Goal: Task Accomplishment & Management: Complete application form

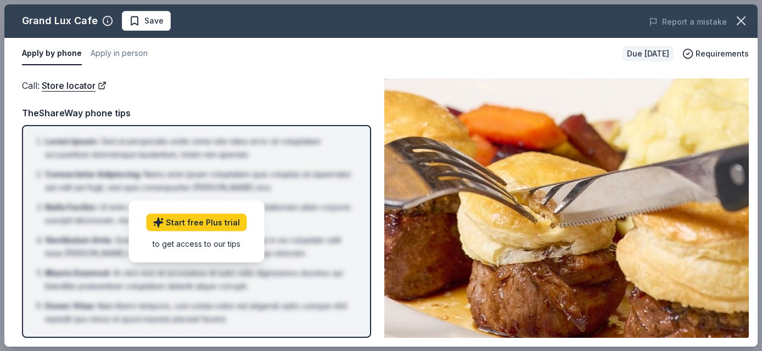
scroll to position [240, 0]
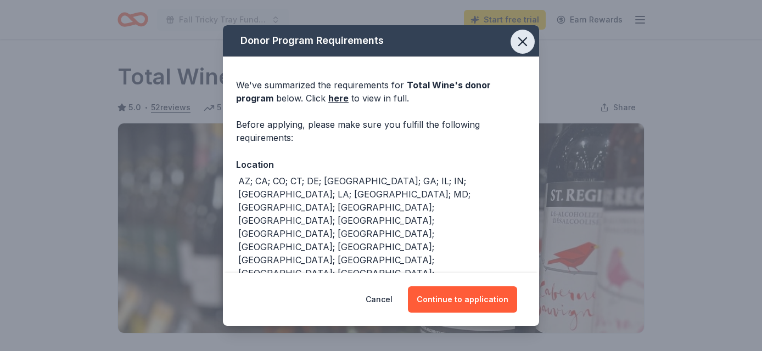
scroll to position [165, 0]
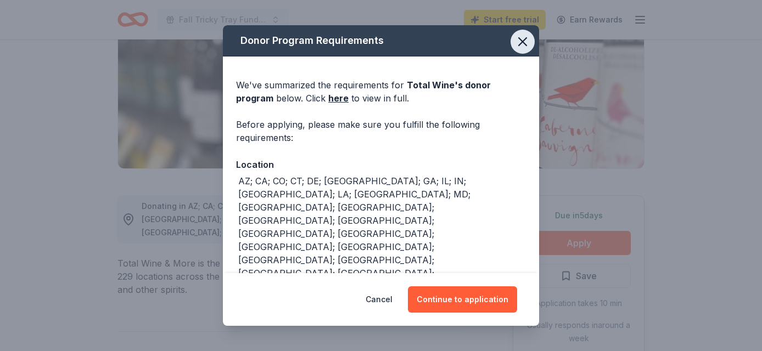
click at [523, 41] on icon "button" at bounding box center [523, 42] width 8 height 8
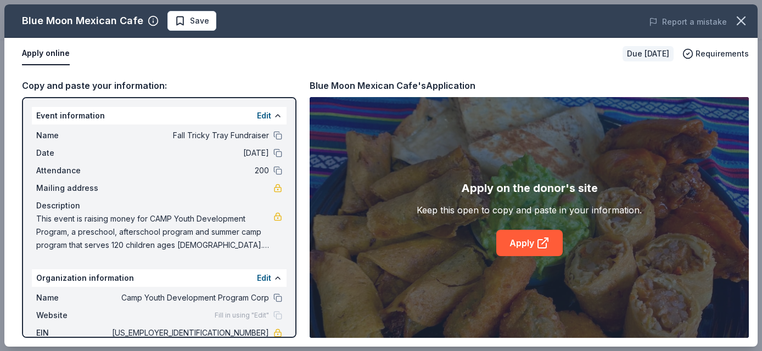
scroll to position [251, 0]
click at [656, 52] on div "Due [DATE]" at bounding box center [647, 53] width 51 height 15
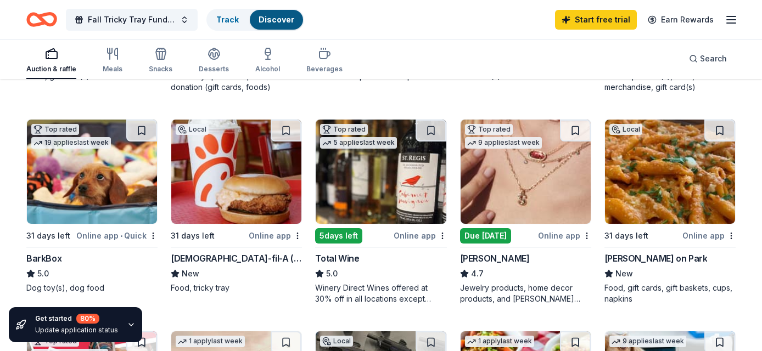
scroll to position [282, 0]
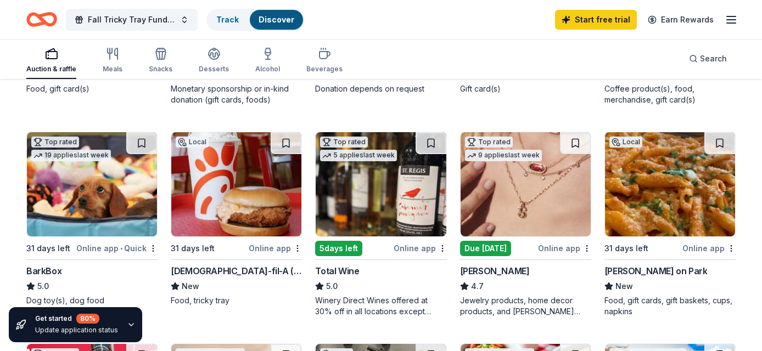
click at [235, 187] on img at bounding box center [236, 184] width 130 height 104
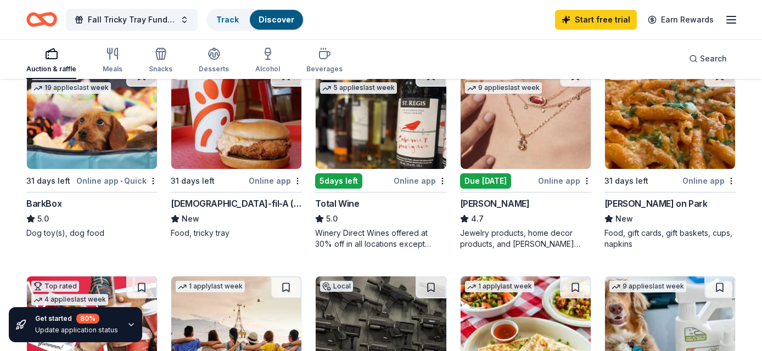
scroll to position [352, 0]
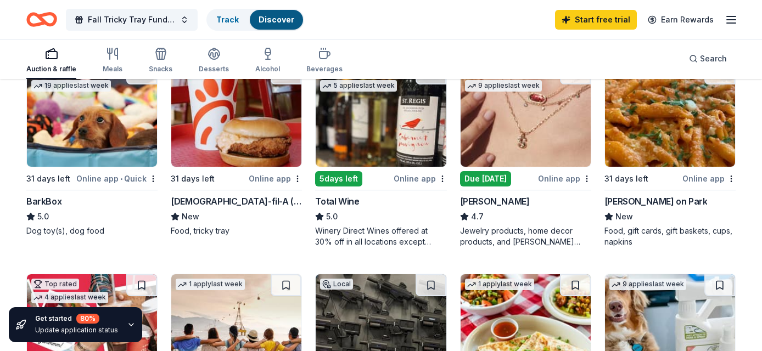
click at [267, 176] on div "Online app" at bounding box center [275, 179] width 53 height 14
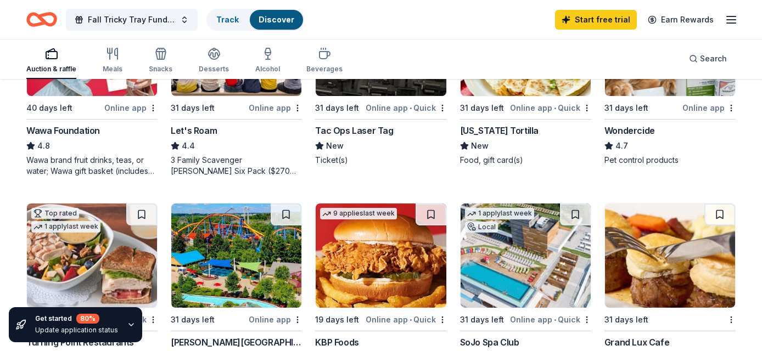
scroll to position [640, 0]
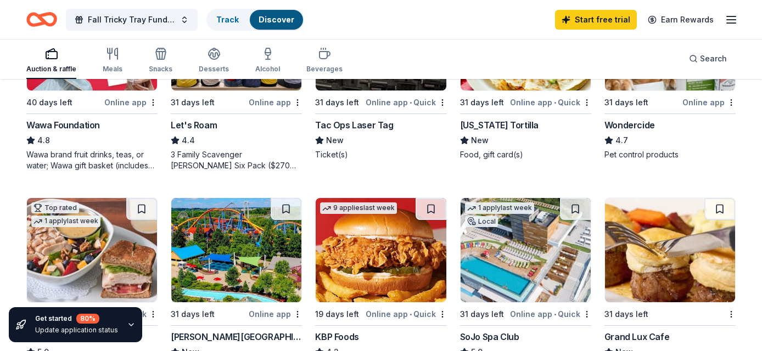
click at [129, 325] on icon "button" at bounding box center [131, 325] width 4 height 2
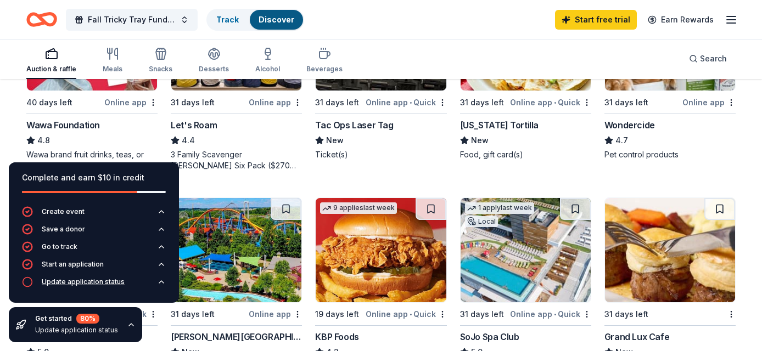
click at [89, 283] on div "Update application status" at bounding box center [83, 282] width 83 height 9
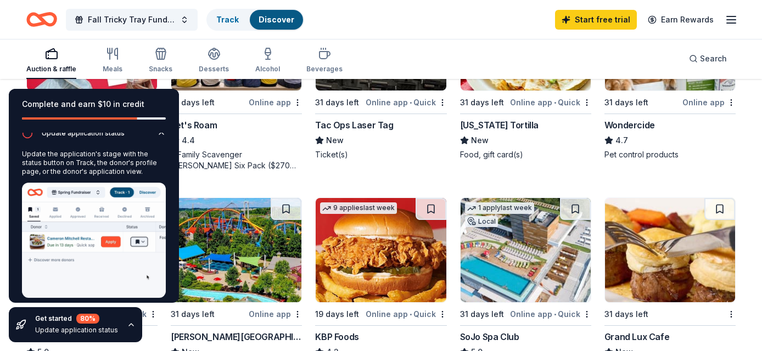
scroll to position [88, 0]
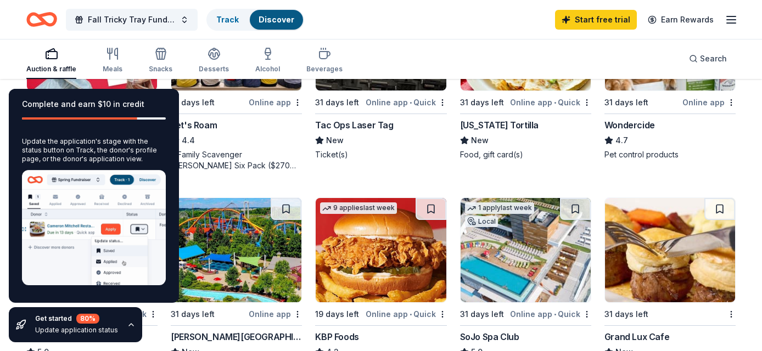
click at [164, 124] on div "Complete and earn $10 in credit" at bounding box center [94, 111] width 170 height 44
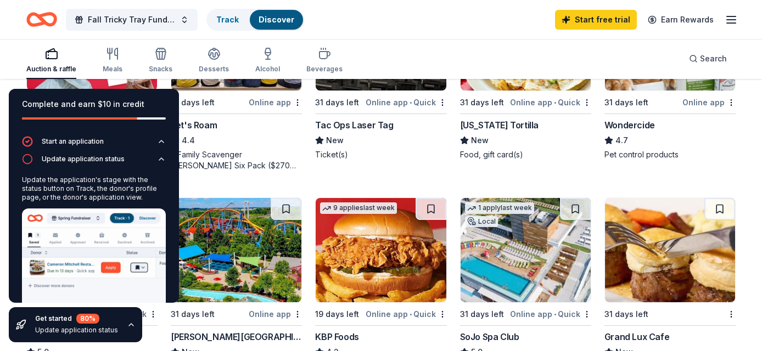
scroll to position [0, 0]
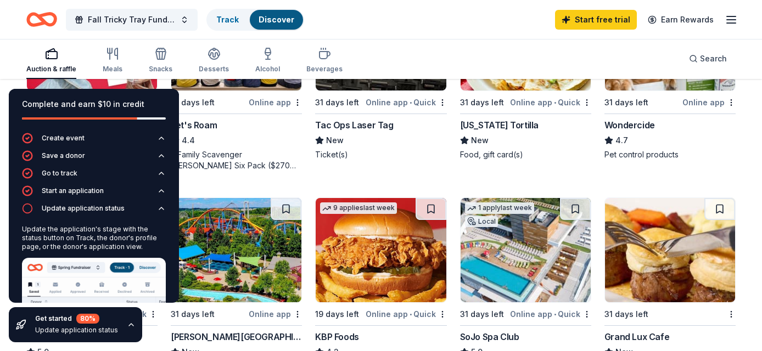
click at [258, 152] on div "3 Family Scavenger Hunt Six Pack ($270 Value), 2 Date Night Scavenger Hunt Two …" at bounding box center [236, 160] width 131 height 22
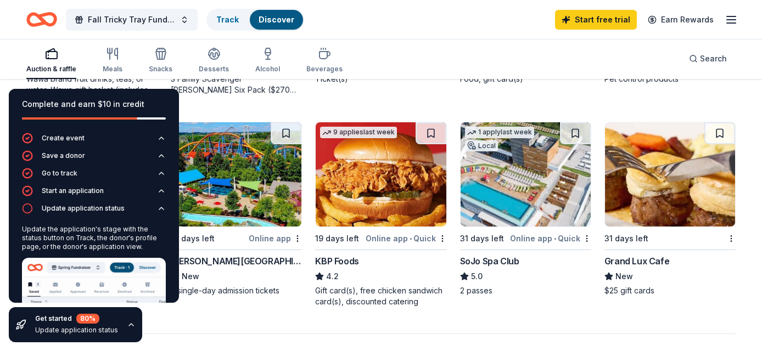
scroll to position [725, 0]
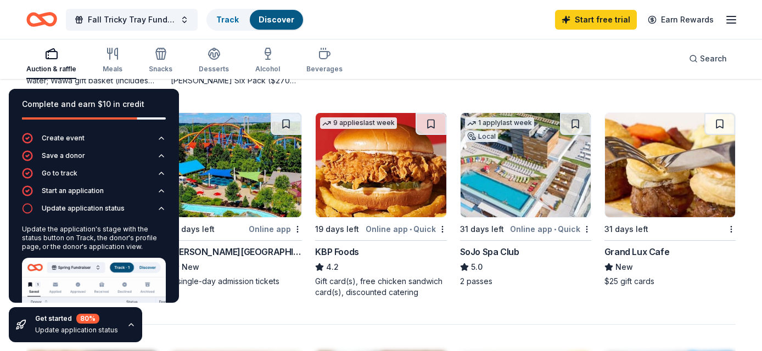
click at [506, 218] on div "1 apply last week Local 31 days left Online app • Quick SoJo Spa Club 5.0 2 pas…" at bounding box center [525, 200] width 131 height 175
click at [371, 15] on div "Fall Tricky Tray Fundraiser Track Discover Start free trial Earn Rewards" at bounding box center [380, 20] width 709 height 26
click at [52, 50] on icon "button" at bounding box center [51, 53] width 13 height 13
click at [184, 18] on button "Fall Tricky Tray Fundraiser" at bounding box center [132, 20] width 132 height 22
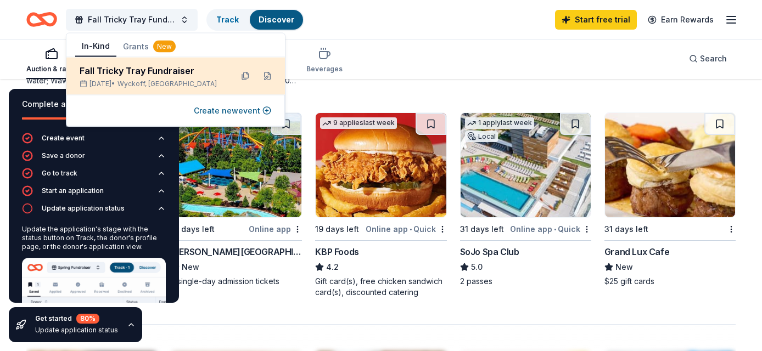
click at [165, 70] on div "Fall Tricky Tray Fundraiser" at bounding box center [152, 70] width 144 height 13
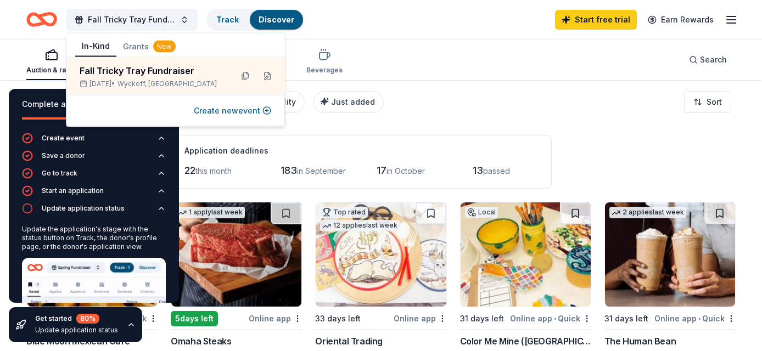
click at [437, 107] on div "Filter 2 Application methods Causes Eligibility Just added Sort" at bounding box center [381, 102] width 762 height 44
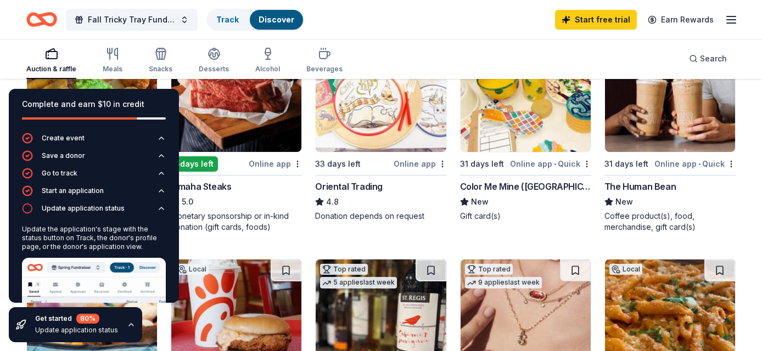
scroll to position [157, 0]
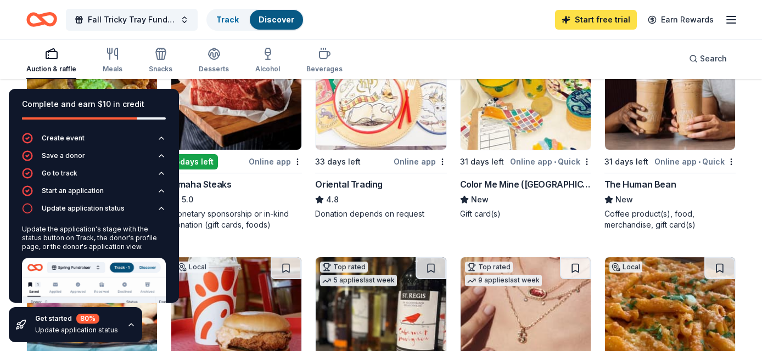
click at [593, 18] on link "Start free trial" at bounding box center [596, 20] width 82 height 20
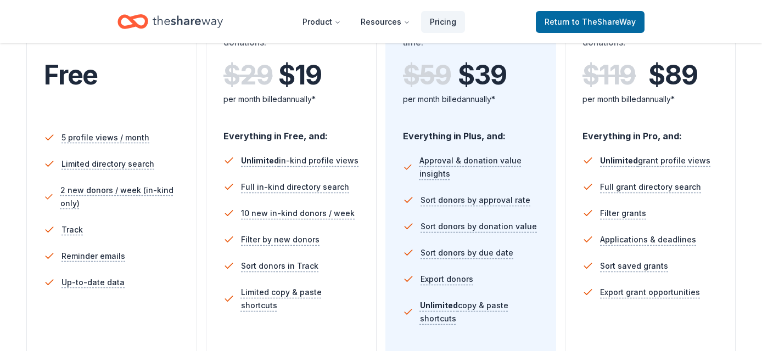
scroll to position [251, 0]
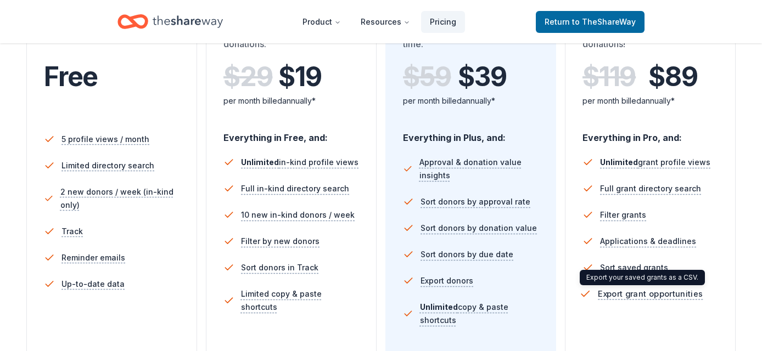
click at [687, 288] on span "Export grant opportunities" at bounding box center [650, 295] width 105 height 14
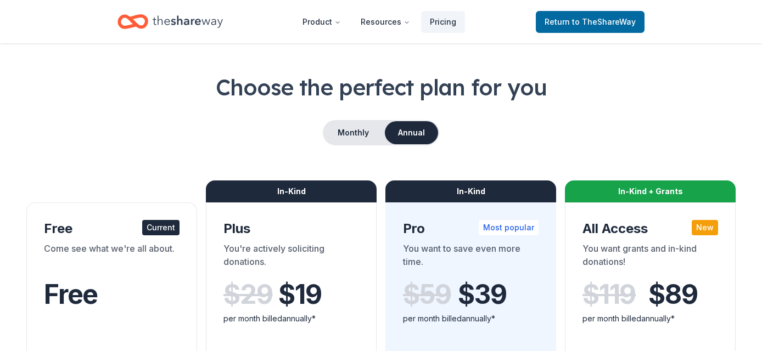
scroll to position [0, 0]
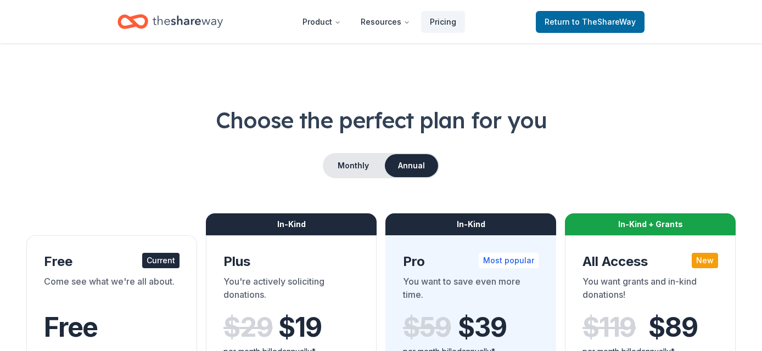
click at [190, 18] on icon "Home" at bounding box center [188, 21] width 70 height 23
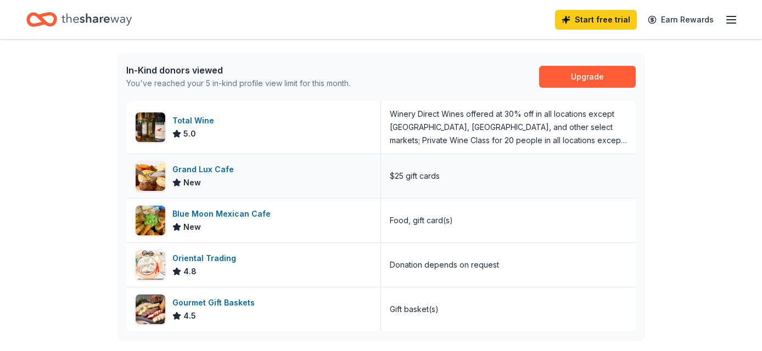
scroll to position [272, 0]
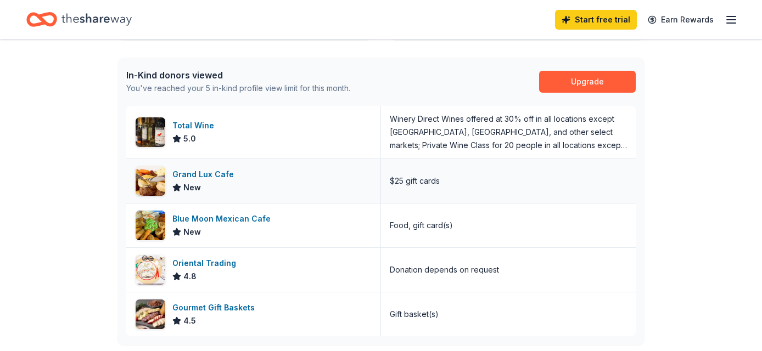
click at [222, 173] on div "Grand Lux Cafe" at bounding box center [205, 174] width 66 height 13
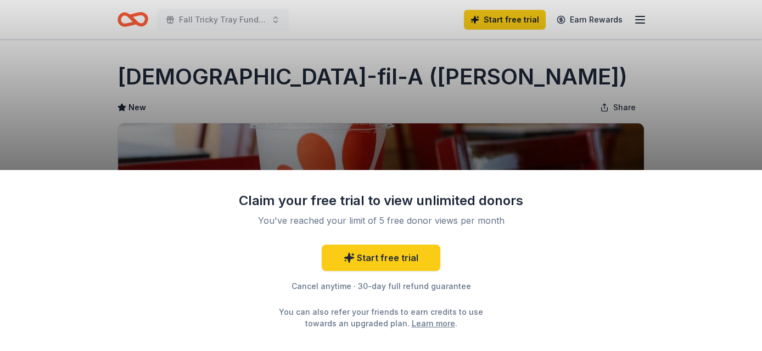
click at [503, 103] on div "Claim your free trial to view unlimited donors You've reached your limit of 5 f…" at bounding box center [381, 175] width 762 height 351
click at [693, 79] on div "Claim your free trial to view unlimited donors You've reached your limit of 5 f…" at bounding box center [381, 175] width 762 height 351
click at [464, 82] on div "Claim your free trial to view unlimited donors You've reached your limit of 5 f…" at bounding box center [381, 175] width 762 height 351
click at [512, 22] on div "Claim your free trial to view unlimited donors You've reached your limit of 5 f…" at bounding box center [381, 175] width 762 height 351
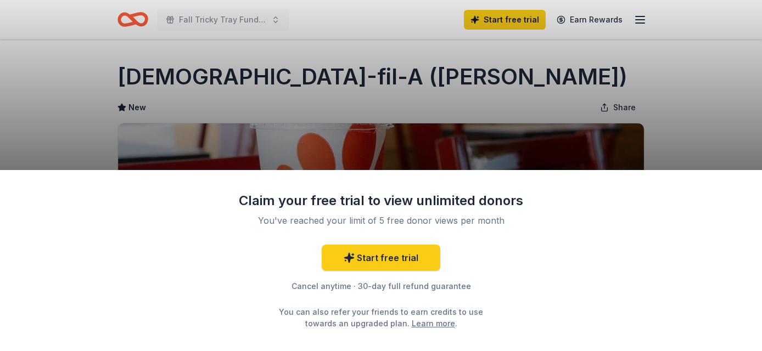
click at [608, 13] on div "Claim your free trial to view unlimited donors You've reached your limit of 5 f…" at bounding box center [381, 175] width 762 height 351
click at [631, 17] on div "Claim your free trial to view unlimited donors You've reached your limit of 5 f…" at bounding box center [381, 175] width 762 height 351
click at [251, 16] on div "Claim your free trial to view unlimited donors You've reached your limit of 5 f…" at bounding box center [381, 175] width 762 height 351
click at [276, 23] on div "Claim your free trial to view unlimited donors You've reached your limit of 5 f…" at bounding box center [381, 175] width 762 height 351
click at [127, 20] on div "Claim your free trial to view unlimited donors You've reached your limit of 5 f…" at bounding box center [381, 175] width 762 height 351
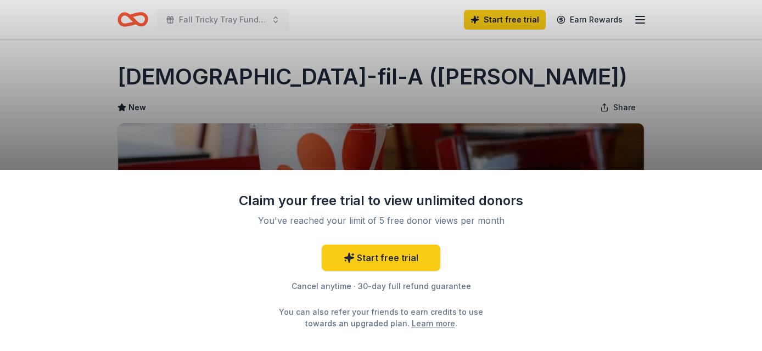
click at [127, 20] on div "Claim your free trial to view unlimited donors You've reached your limit of 5 f…" at bounding box center [381, 175] width 762 height 351
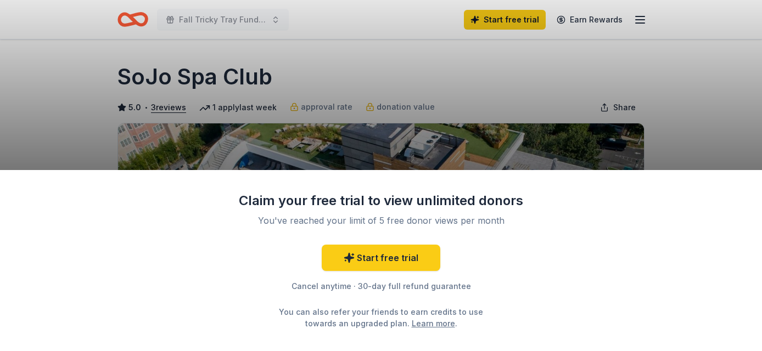
click at [565, 131] on div "Claim your free trial to view unlimited donors You've reached your limit of 5 f…" at bounding box center [381, 175] width 762 height 351
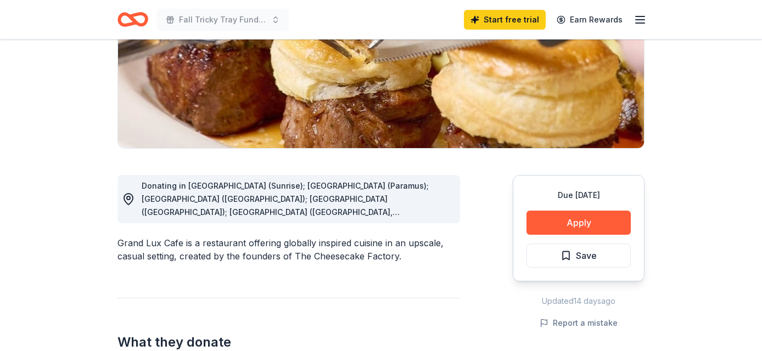
scroll to position [190, 0]
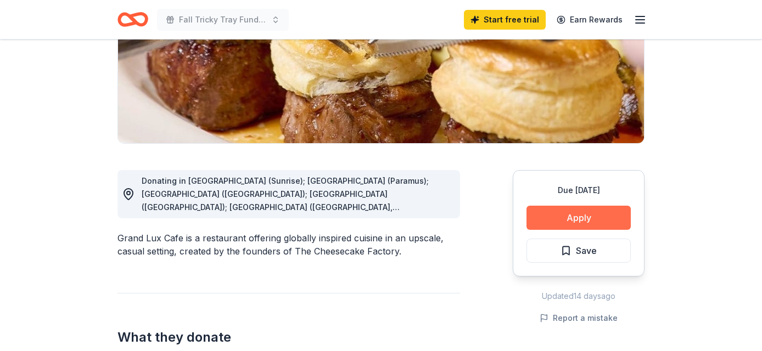
click at [577, 217] on button "Apply" at bounding box center [578, 218] width 104 height 24
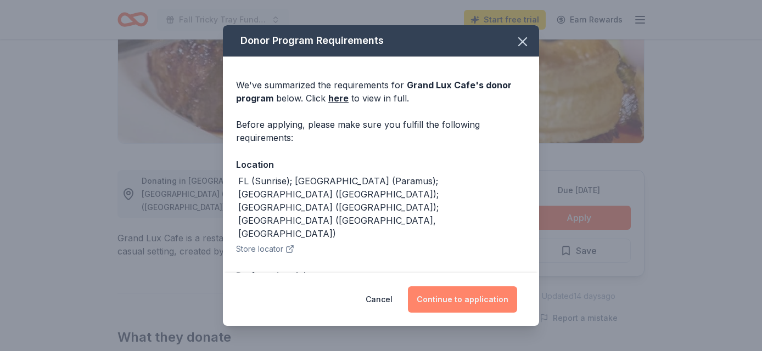
click at [478, 298] on button "Continue to application" at bounding box center [462, 300] width 109 height 26
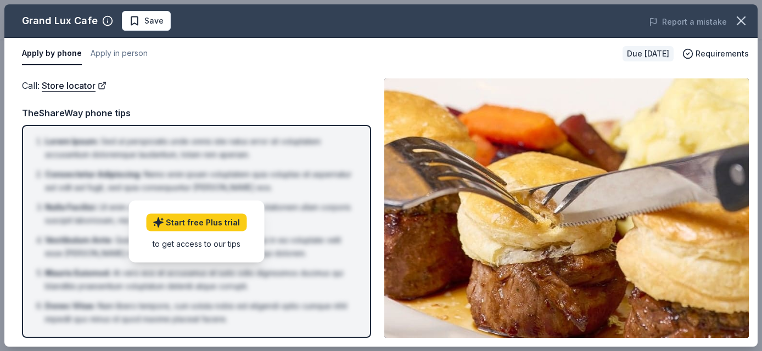
click at [151, 96] on div "Call : Store locator TheShareWay phone tips Lorem Ipsum : Sed ut perspiciatis u…" at bounding box center [196, 208] width 349 height 260
click at [638, 53] on div "Due [DATE]" at bounding box center [647, 53] width 51 height 15
click at [716, 53] on span "Requirements" at bounding box center [721, 53] width 53 height 13
click at [740, 15] on icon "button" at bounding box center [740, 20] width 15 height 15
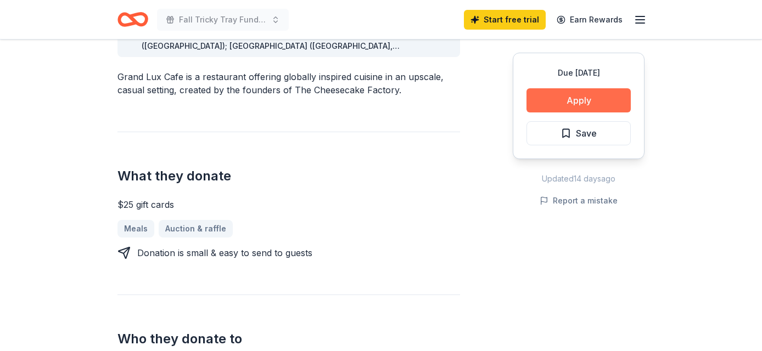
scroll to position [352, 0]
click at [207, 220] on link "Auction & raffle" at bounding box center [200, 229] width 83 height 18
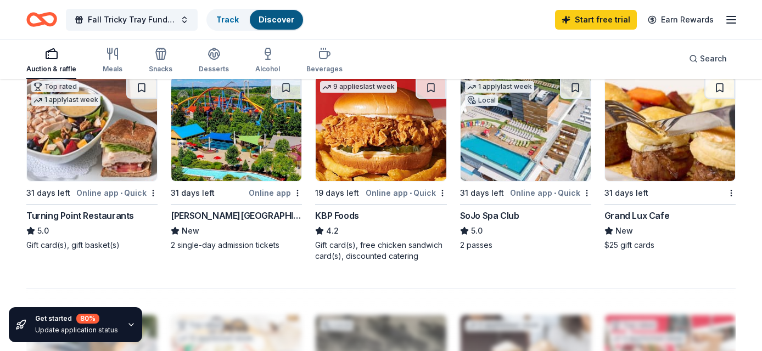
scroll to position [767, 0]
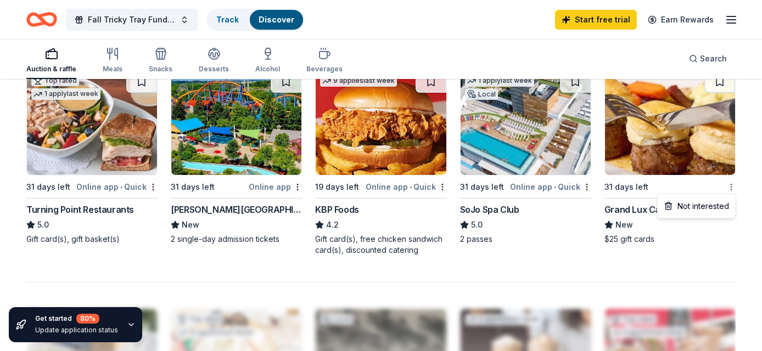
click at [630, 209] on div "Grand Lux Cafe" at bounding box center [636, 209] width 65 height 13
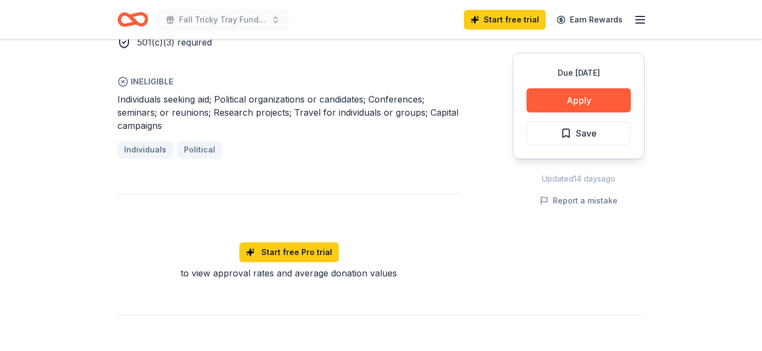
scroll to position [753, 0]
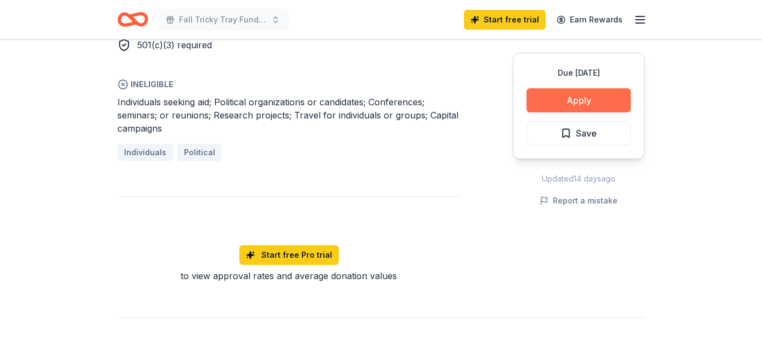
click at [585, 101] on button "Apply" at bounding box center [578, 100] width 104 height 24
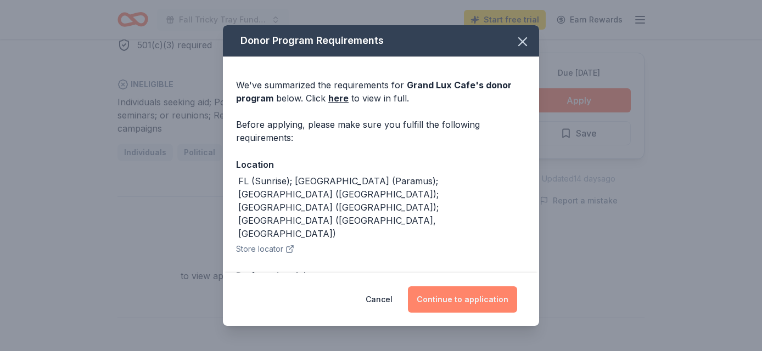
click at [481, 299] on button "Continue to application" at bounding box center [462, 300] width 109 height 26
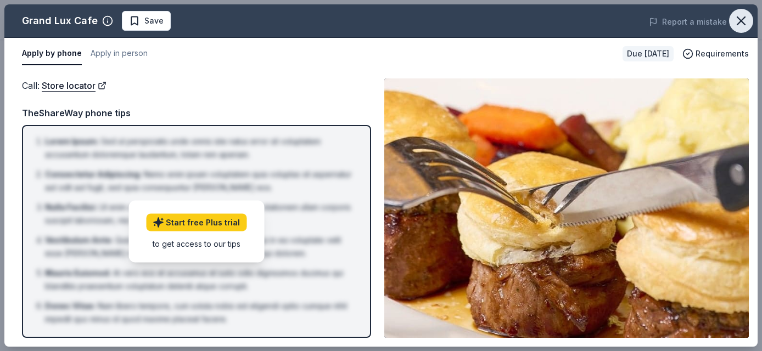
click at [737, 21] on icon "button" at bounding box center [740, 20] width 15 height 15
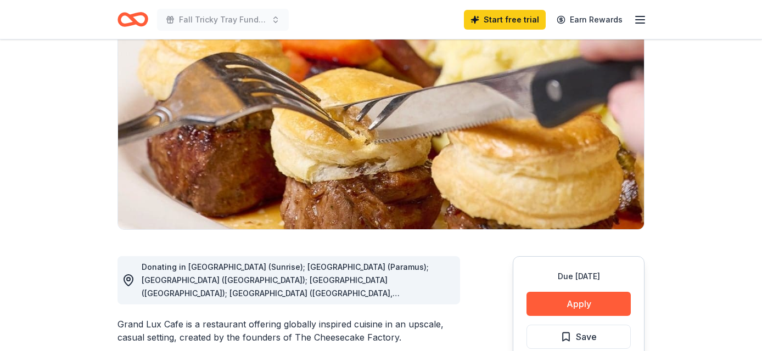
scroll to position [104, 0]
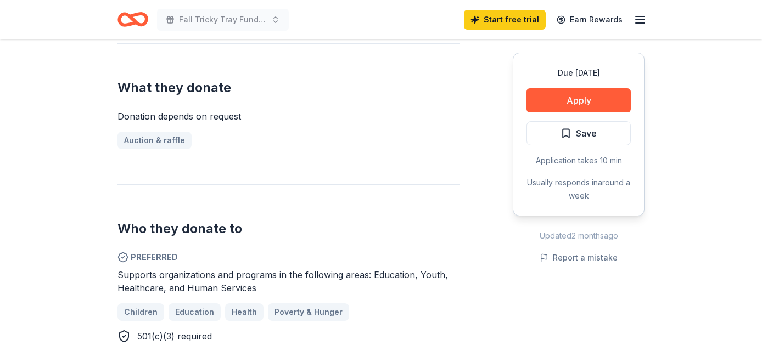
scroll to position [428, 0]
